Goal: Task Accomplishment & Management: Manage account settings

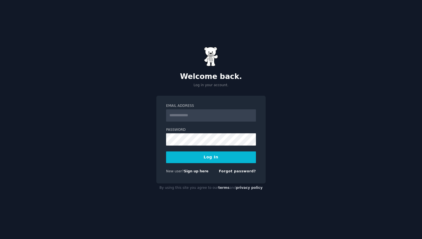
click at [201, 121] on input "Email Address" at bounding box center [211, 115] width 90 height 12
click at [207, 118] on input "**********" at bounding box center [211, 115] width 90 height 12
type input "**********"
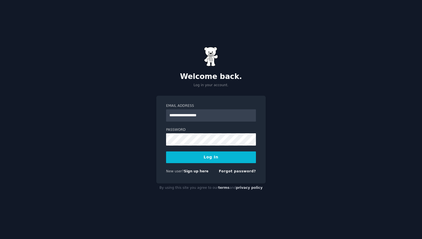
click at [222, 164] on form "**********" at bounding box center [211, 139] width 90 height 72
click at [221, 158] on button "Log In" at bounding box center [211, 157] width 90 height 12
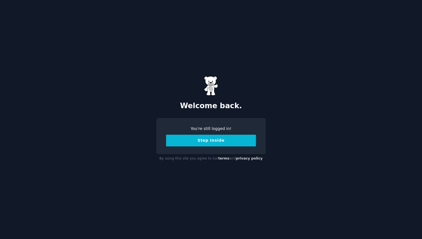
click at [213, 139] on button "Step Inside" at bounding box center [211, 141] width 90 height 12
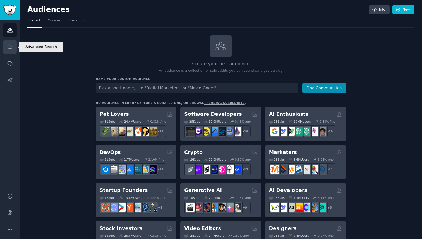
click at [16, 49] on link "Search" at bounding box center [10, 47] width 14 height 14
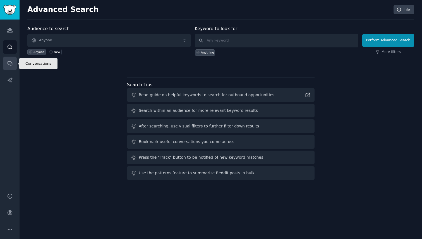
click at [8, 62] on icon "Sidebar" at bounding box center [10, 64] width 4 height 4
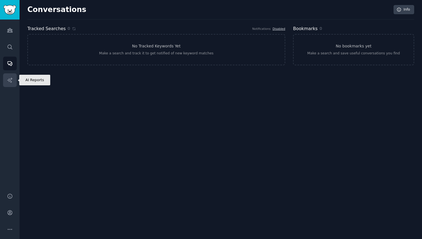
click at [8, 73] on link "AI Reports" at bounding box center [10, 80] width 14 height 14
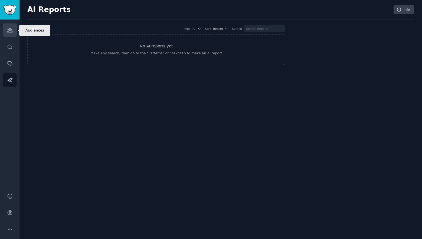
click at [11, 35] on link "Audiences" at bounding box center [10, 30] width 14 height 14
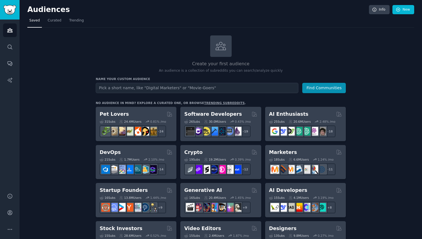
click at [257, 85] on input "text" at bounding box center [197, 88] width 202 height 10
type input "premier leag"
click at [53, 23] on span "Curated" at bounding box center [55, 20] width 14 height 5
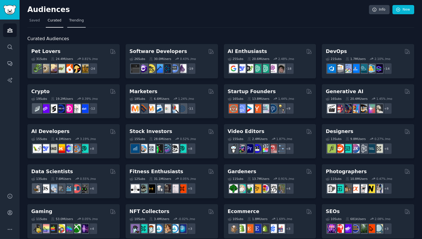
click at [81, 18] on span "Trending" at bounding box center [76, 20] width 14 height 5
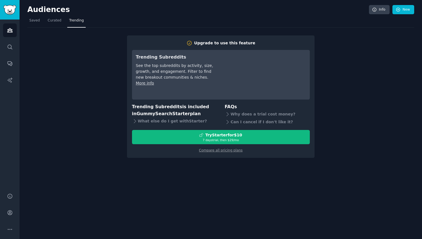
click at [9, 38] on div "Audiences Search Conversations AI Reports" at bounding box center [10, 103] width 20 height 167
click at [12, 45] on icon "Sidebar" at bounding box center [10, 47] width 6 height 6
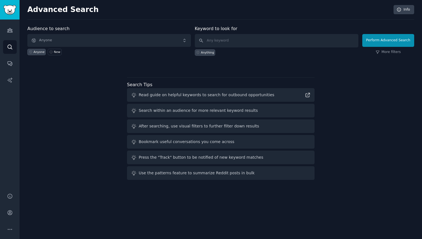
click at [86, 47] on div "Anyone New" at bounding box center [108, 51] width 163 height 8
click at [211, 40] on input "text" at bounding box center [276, 40] width 163 height 13
type input "s"
type input "premierleague"
click button "Perform Advanced Search" at bounding box center [388, 40] width 52 height 13
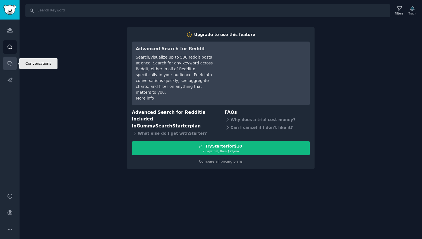
click at [8, 61] on icon "Sidebar" at bounding box center [10, 64] width 6 height 6
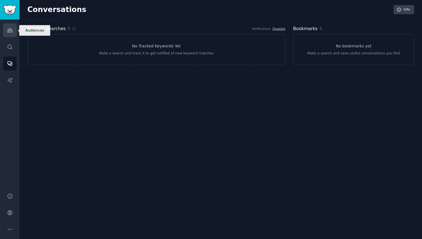
click at [15, 35] on link "Audiences" at bounding box center [10, 30] width 14 height 14
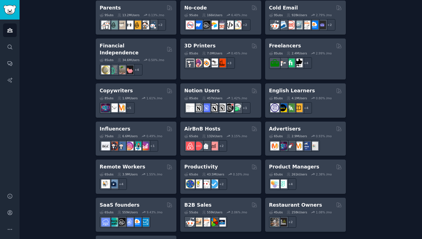
scroll to position [404, 0]
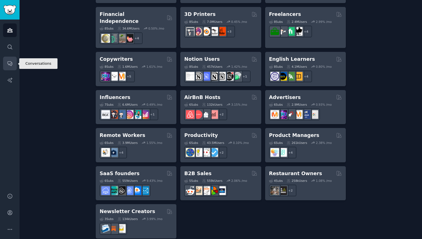
click at [11, 62] on icon "Sidebar" at bounding box center [10, 64] width 6 height 6
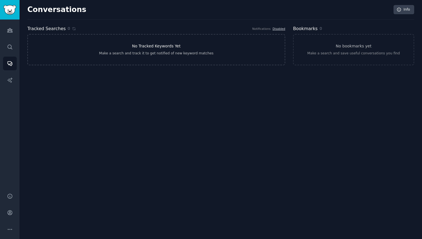
click at [79, 34] on link "No Tracked Keywords Yet Make a search and track it to get notified of new keywo…" at bounding box center [156, 49] width 258 height 31
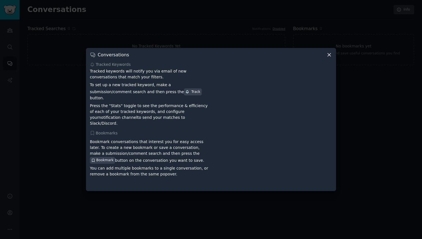
click at [333, 57] on div "Conversations Tracked Keywords Tracked keywords will notify you via email of ne…" at bounding box center [211, 119] width 250 height 143
click at [327, 56] on icon at bounding box center [328, 54] width 3 height 3
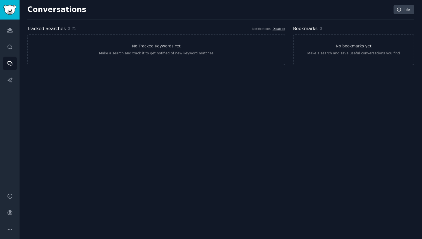
click at [17, 28] on div "Audiences Search Conversations AI Reports" at bounding box center [10, 103] width 20 height 167
click at [11, 30] on icon "Sidebar" at bounding box center [10, 30] width 6 height 6
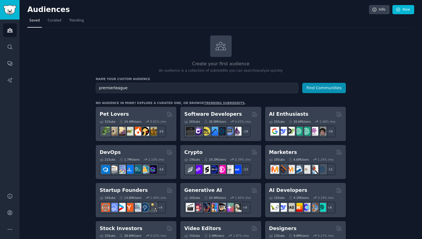
type input "premierleague"
click at [302, 83] on button "Find Communities" at bounding box center [323, 88] width 43 height 10
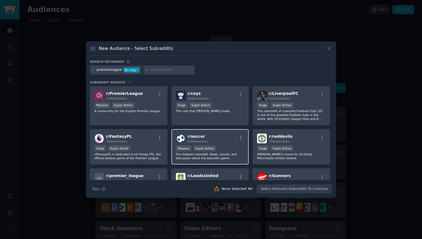
click at [193, 138] on span "r/ soccer" at bounding box center [196, 136] width 18 height 4
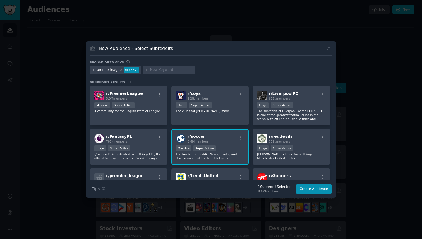
click at [192, 138] on span "r/ soccer" at bounding box center [196, 136] width 18 height 4
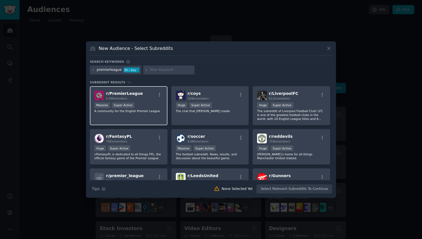
click at [123, 88] on div "r/ PremierLeague 5.0M members Massive Super Active A community for the English …" at bounding box center [129, 105] width 78 height 39
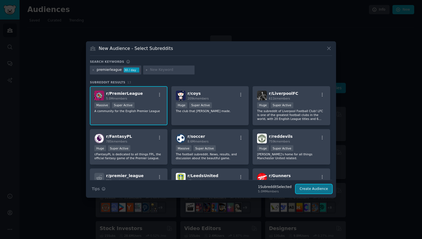
click at [306, 186] on button "Create Audience" at bounding box center [313, 188] width 37 height 9
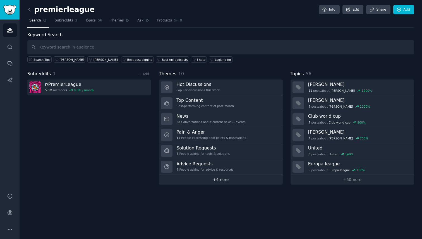
click at [236, 175] on link "+ 4 more" at bounding box center [221, 180] width 124 height 10
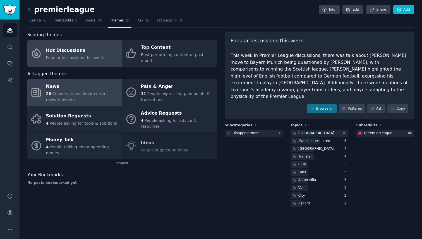
click at [88, 91] on span "Conversations about current news & events" at bounding box center [77, 96] width 62 height 10
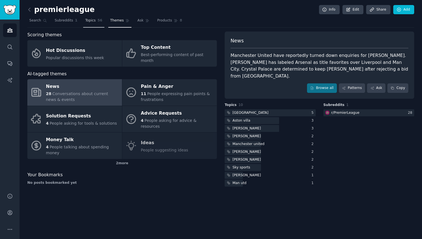
click at [97, 27] on link "Topics 56" at bounding box center [93, 21] width 21 height 11
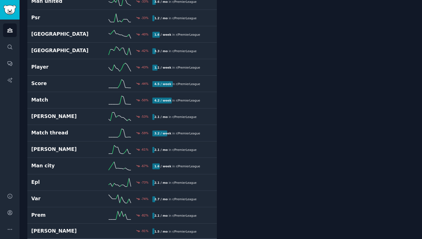
scroll to position [719, 0]
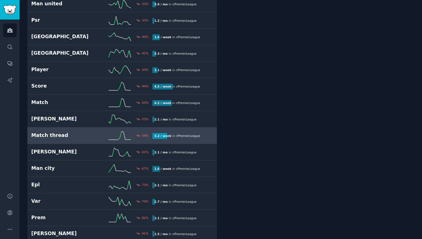
click at [78, 140] on link "Match thread -59 % 3.2 / week in r/ PremierLeague" at bounding box center [121, 135] width 189 height 16
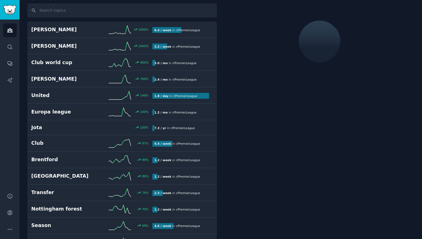
scroll to position [31, 0]
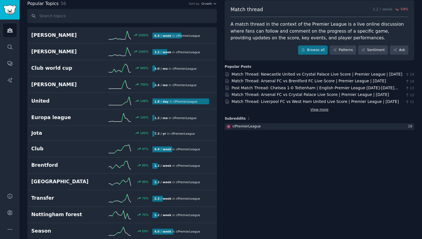
click at [321, 110] on link "View more" at bounding box center [319, 109] width 18 height 5
